Goal: Check status: Check status

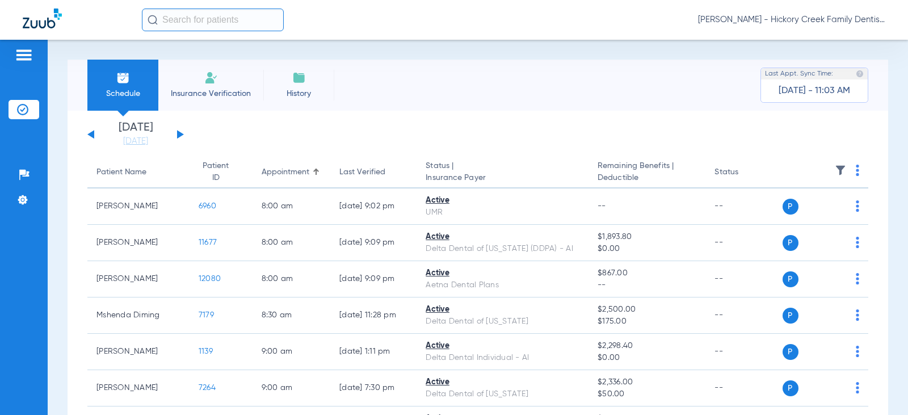
click at [204, 92] on span "Insurance Verification" at bounding box center [211, 93] width 88 height 11
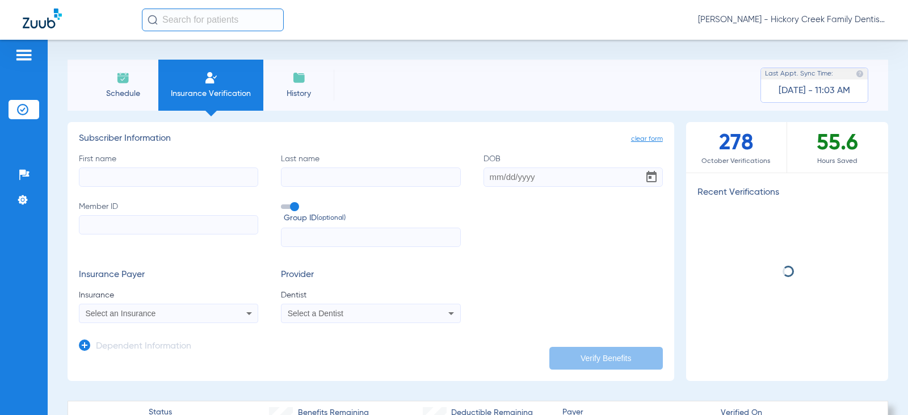
drag, startPoint x: 120, startPoint y: 74, endPoint x: 144, endPoint y: 69, distance: 24.4
click at [121, 73] on img at bounding box center [123, 78] width 14 height 14
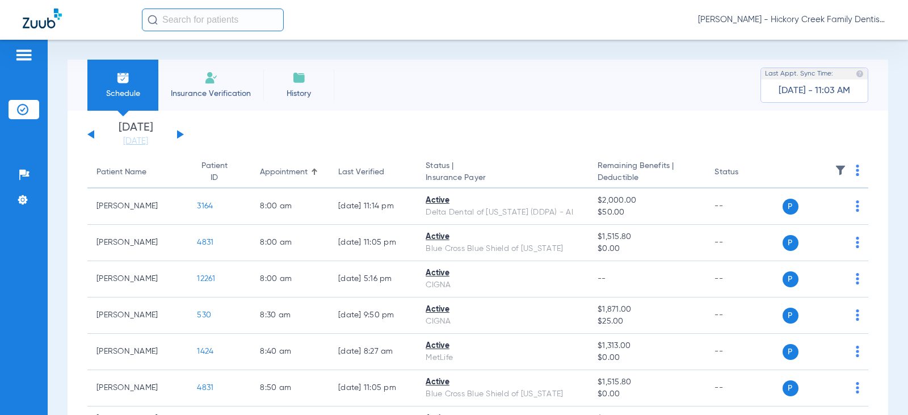
click at [183, 137] on div "[DATE] [DATE] [DATE] [DATE] [DATE] [DATE] [DATE] [DATE] [DATE] [DATE] [DATE] [D…" at bounding box center [135, 134] width 96 height 25
click at [179, 134] on button at bounding box center [180, 134] width 7 height 9
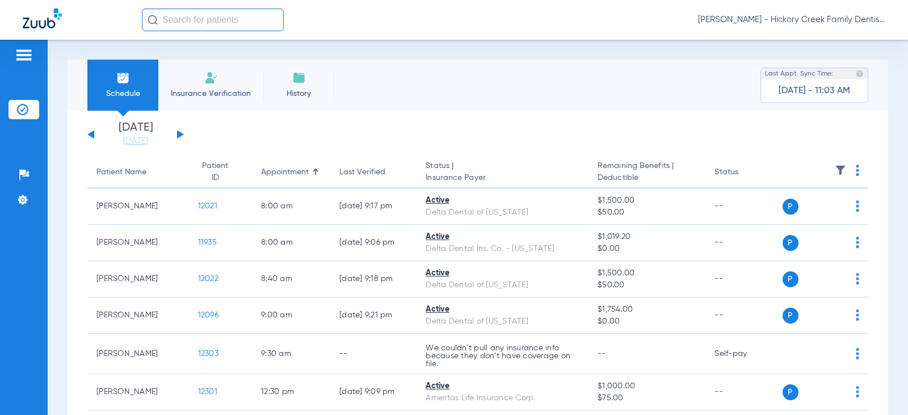
click at [179, 134] on button at bounding box center [180, 134] width 7 height 9
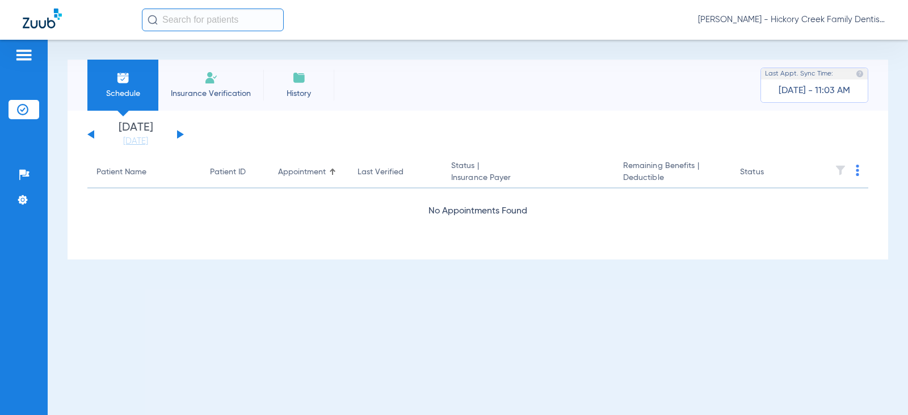
click at [179, 134] on button at bounding box center [180, 134] width 7 height 9
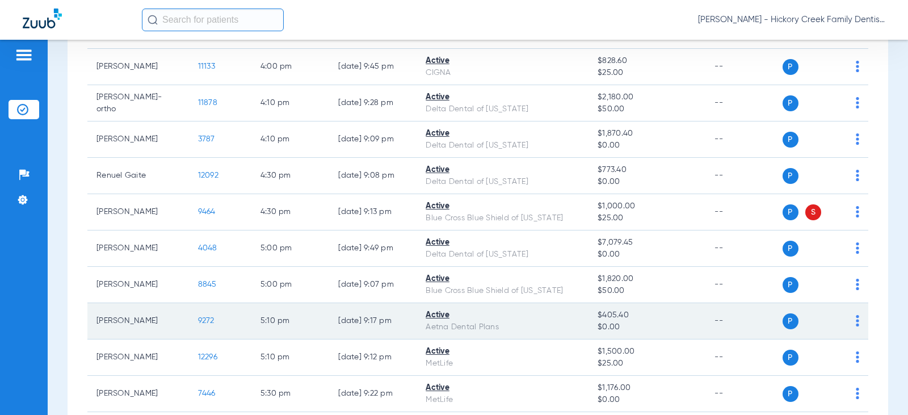
scroll to position [2268, 0]
